Goal: Navigation & Orientation: Find specific page/section

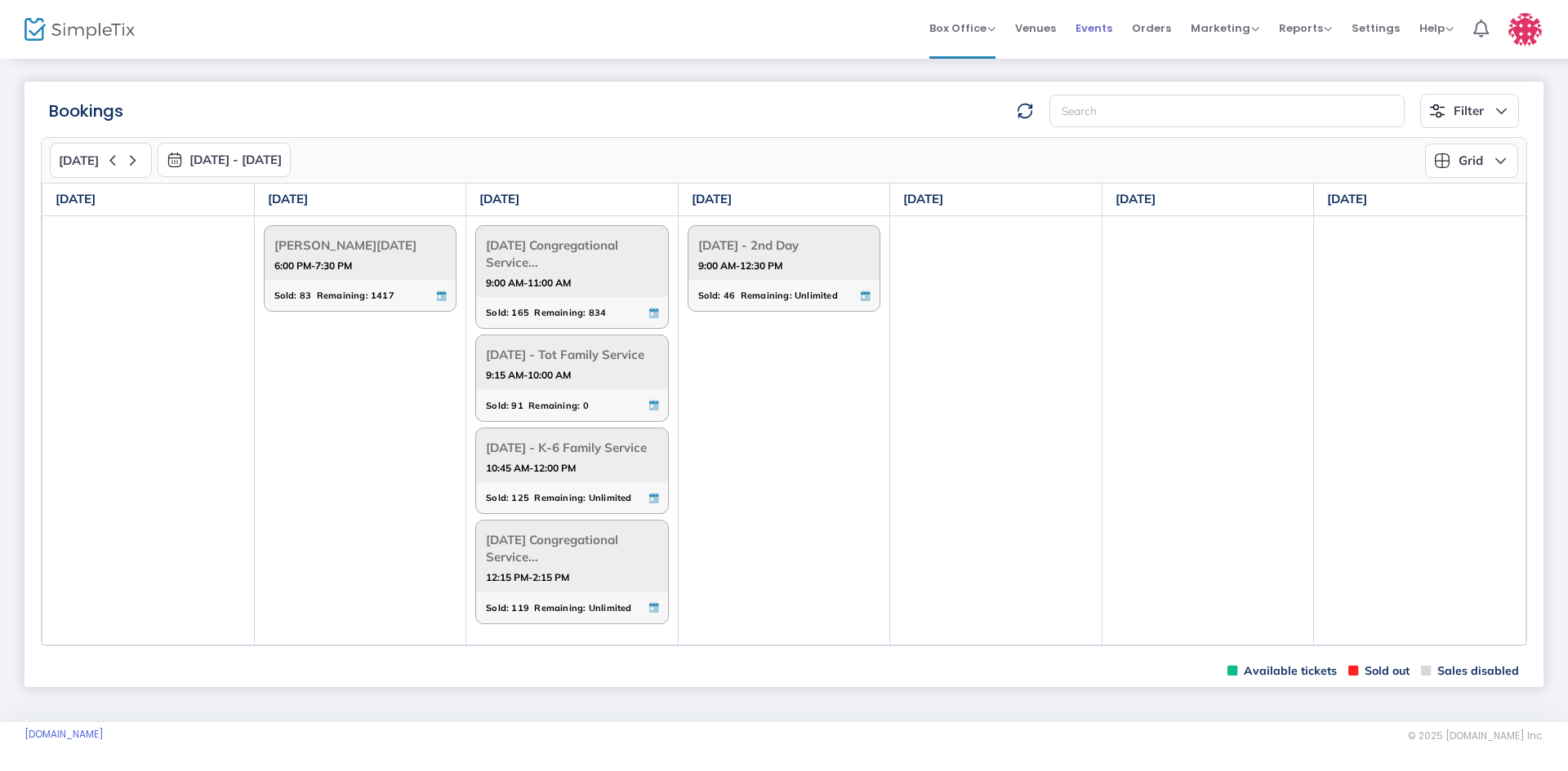
click at [1108, 35] on span "Events" at bounding box center [1093, 28] width 37 height 42
